Goal: Unclear

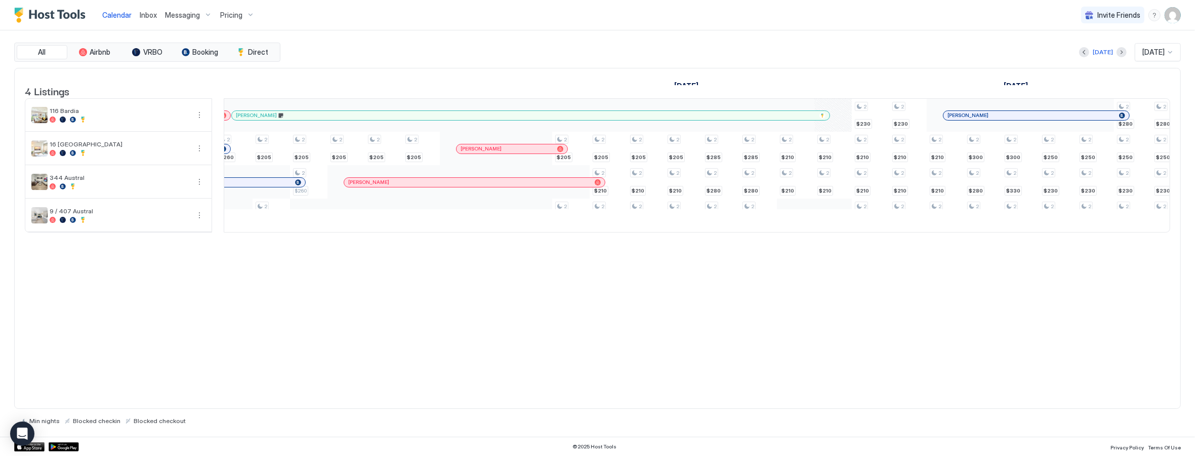
scroll to position [0, 654]
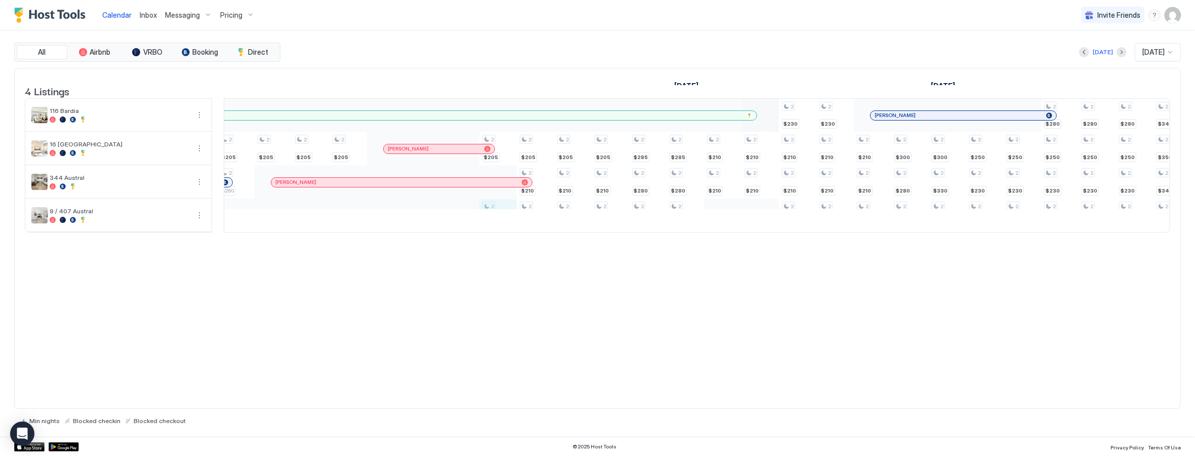
drag, startPoint x: 507, startPoint y: 221, endPoint x: 493, endPoint y: 229, distance: 16.3
click at [493, 229] on div "2 $260 2 $205 2 $280 2 $205 2 $260 2 $205 2 $205 2 $205 2 $205 2 $220 2 $205 2 …" at bounding box center [722, 165] width 2435 height 133
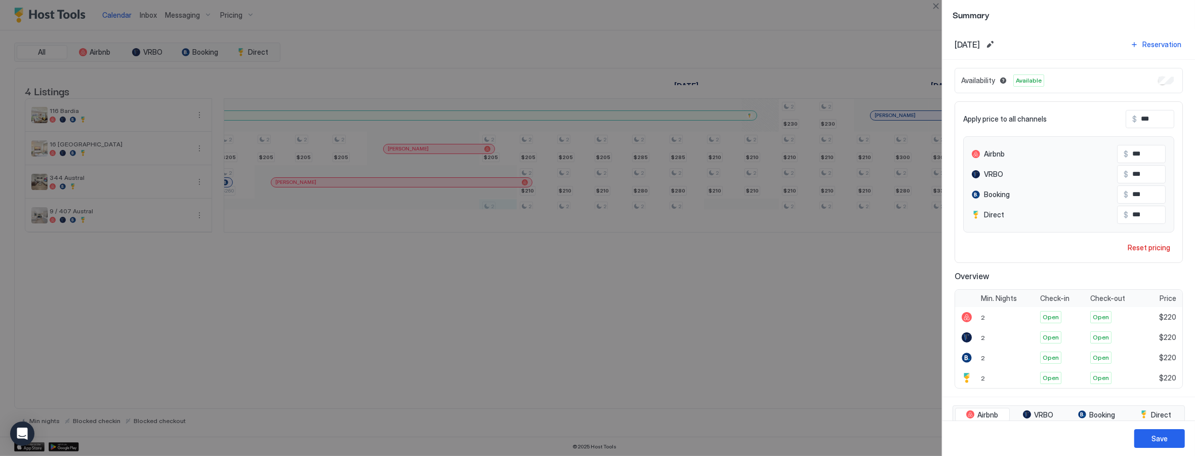
drag, startPoint x: 497, startPoint y: 227, endPoint x: 556, endPoint y: 226, distance: 59.2
click at [556, 226] on div at bounding box center [597, 228] width 1195 height 456
click at [1157, 439] on div "Save" at bounding box center [1160, 438] width 16 height 11
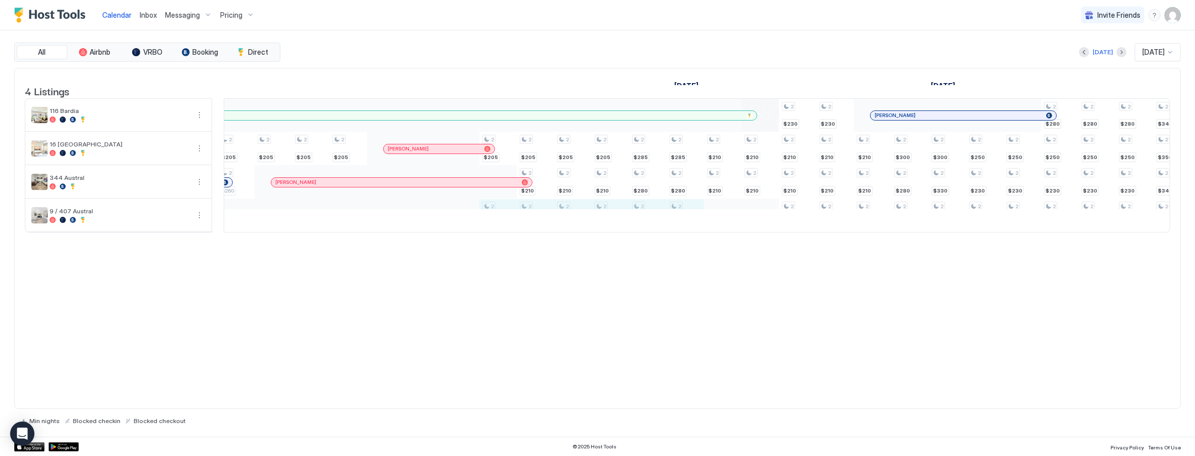
drag, startPoint x: 508, startPoint y: 221, endPoint x: 682, endPoint y: 221, distance: 173.7
click at [682, 221] on div "2 $260 2 $205 2 $280 2 $205 2 $260 2 $205 2 $205 2 $205 2 $205 2 $220 2 $205 2 …" at bounding box center [722, 165] width 2435 height 133
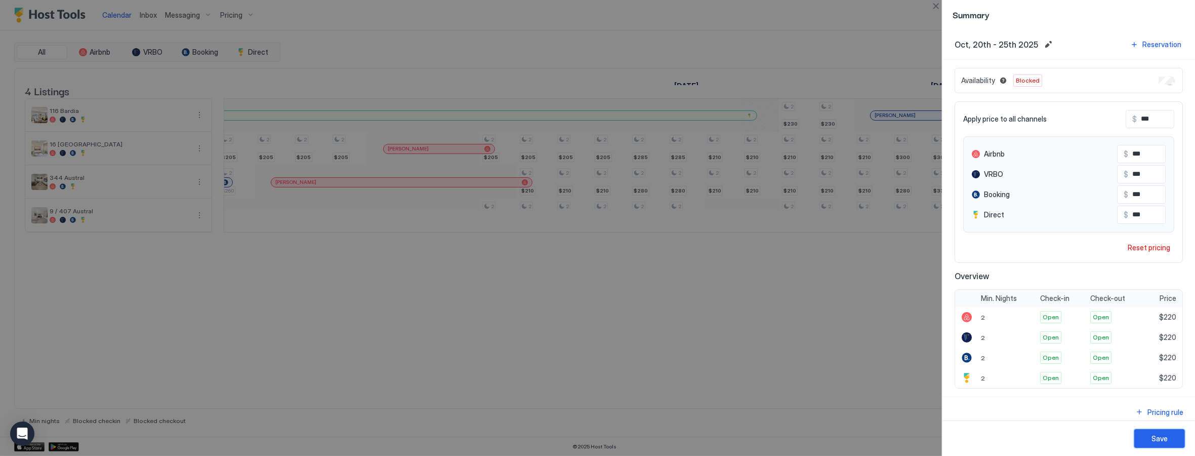
click at [1152, 441] on div "Save" at bounding box center [1160, 438] width 16 height 11
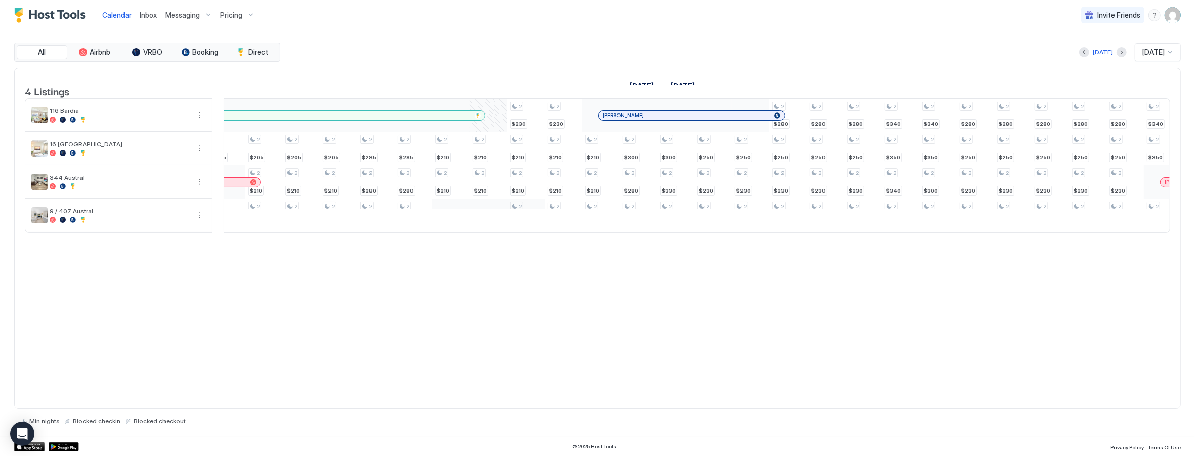
click at [523, 226] on div "2 $260 2 $205 2 $280 2 $205 2 $260 2 $205 2 $205 2 $205 2 $205 2 $220 2 $205 2 …" at bounding box center [450, 165] width 2435 height 133
drag, startPoint x: 523, startPoint y: 232, endPoint x: 858, endPoint y: 225, distance: 335.2
click at [858, 225] on div "2 $260 2 $205 2 $280 2 $205 2 $260 2 $205 2 $205 2 $205 2 $205 2 $205 2 $210 2 …" at bounding box center [450, 165] width 2435 height 133
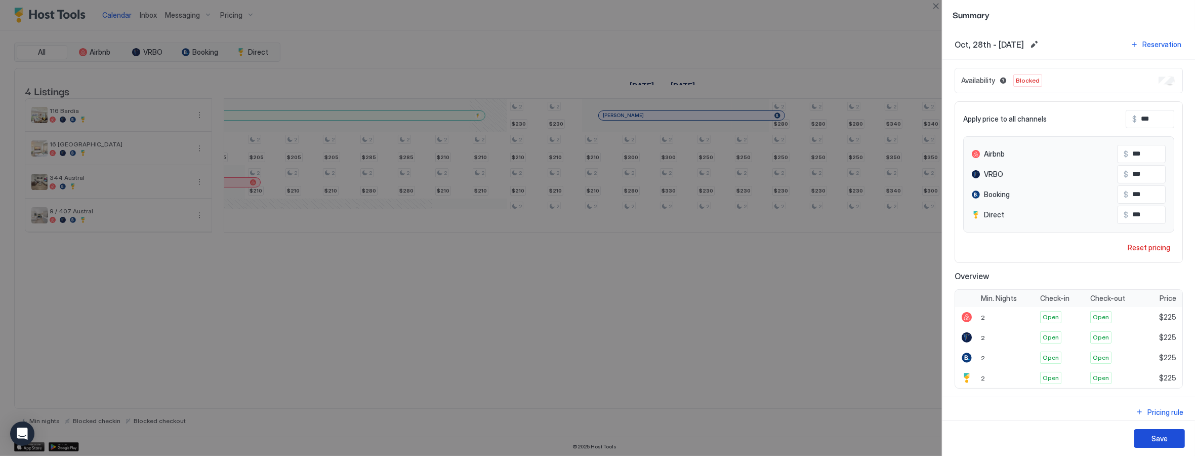
click at [1157, 441] on div "Save" at bounding box center [1160, 438] width 16 height 11
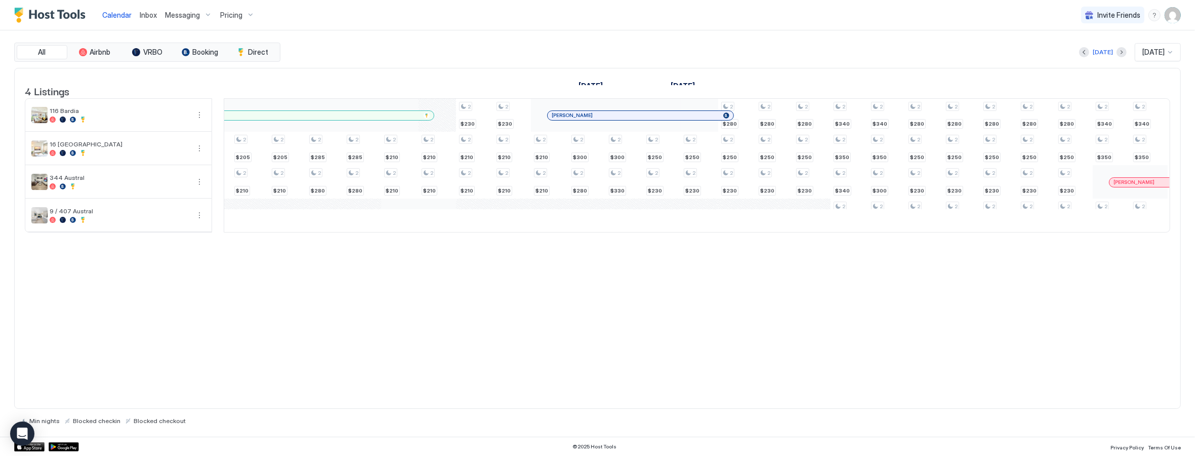
scroll to position [0, 1079]
